Goal: Transaction & Acquisition: Purchase product/service

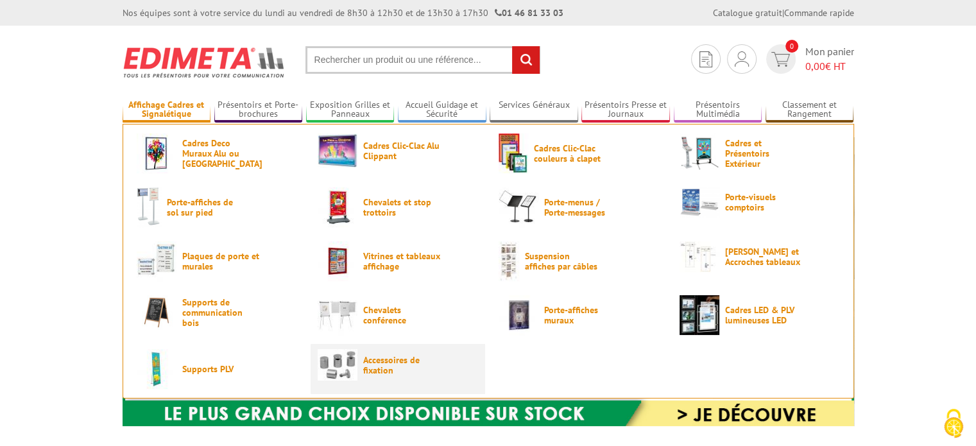
click at [372, 364] on span "Accessoires de fixation" at bounding box center [401, 365] width 77 height 21
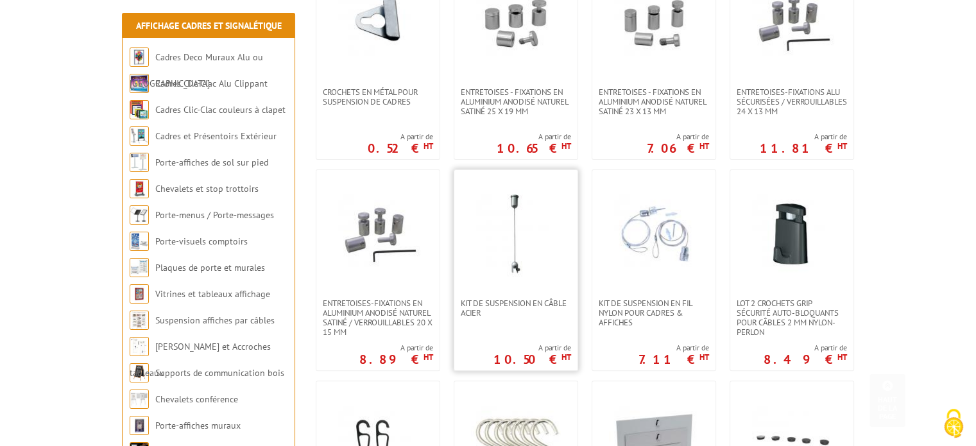
scroll to position [321, 0]
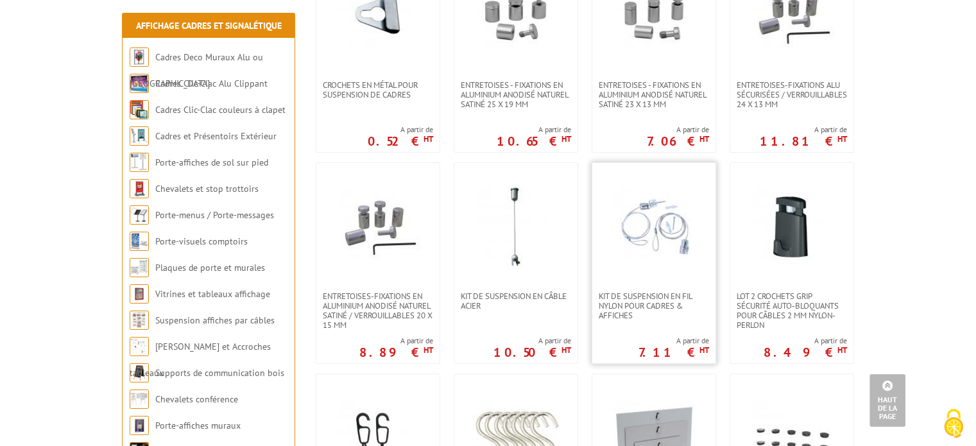
click at [679, 230] on img at bounding box center [654, 227] width 90 height 90
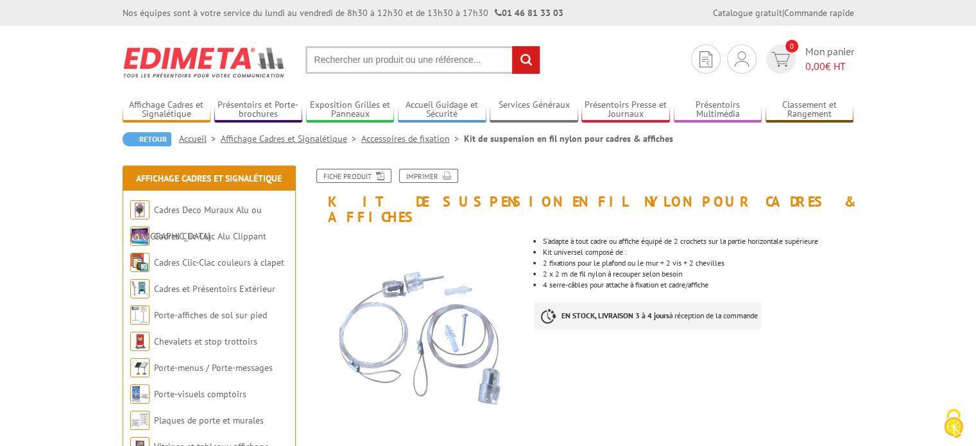
scroll to position [64, 0]
